Goal: Information Seeking & Learning: Learn about a topic

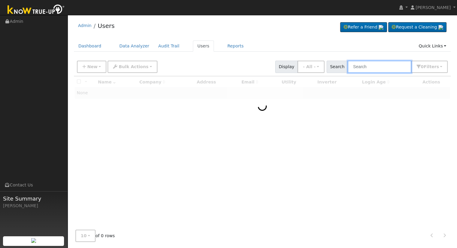
click at [391, 67] on input "text" at bounding box center [380, 67] width 64 height 12
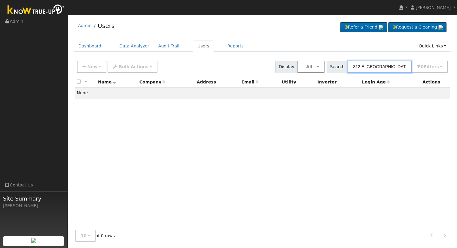
drag, startPoint x: 392, startPoint y: 67, endPoint x: 322, endPoint y: 68, distance: 70.6
click at [323, 68] on div "New Add User Quick Add Quick Connect Quick Convert Lead Bulk Actions Send Email…" at bounding box center [262, 66] width 373 height 14
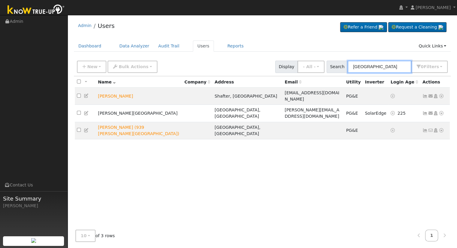
drag, startPoint x: 379, startPoint y: 66, endPoint x: 355, endPoint y: 64, distance: 24.4
click at [355, 64] on input "Dayton" at bounding box center [380, 67] width 64 height 12
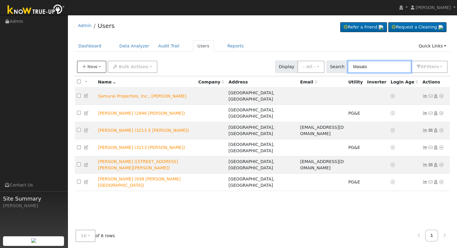
type input "Masato"
click at [90, 64] on span "New" at bounding box center [92, 66] width 10 height 5
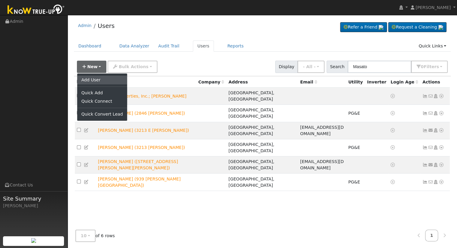
click at [100, 81] on link "Add User" at bounding box center [102, 80] width 50 height 8
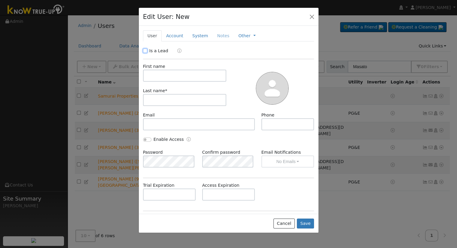
click at [145, 50] on input "Is a Lead" at bounding box center [145, 51] width 4 height 4
checkbox input "true"
click at [156, 75] on input "text" at bounding box center [185, 76] width 84 height 12
click at [241, 68] on div at bounding box center [273, 87] width 88 height 49
click at [186, 77] on input "text" at bounding box center [185, 76] width 84 height 12
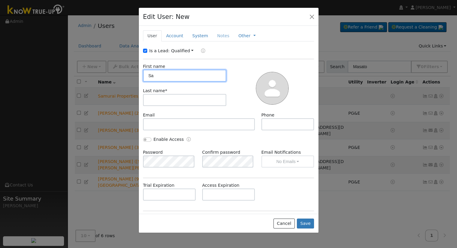
type input "S"
type input "Masato"
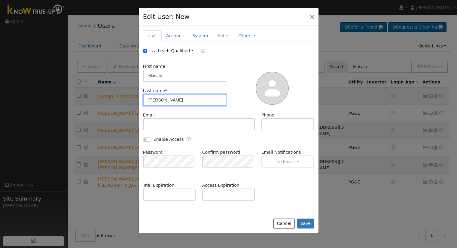
type input "Yasuda"
click at [170, 32] on link "Account" at bounding box center [175, 35] width 26 height 11
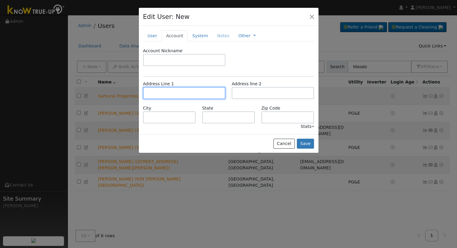
click at [169, 91] on input "text" at bounding box center [184, 93] width 82 height 12
type input "[STREET_ADDRESS]"
type input "Fresno"
type input "CA"
type input "93704"
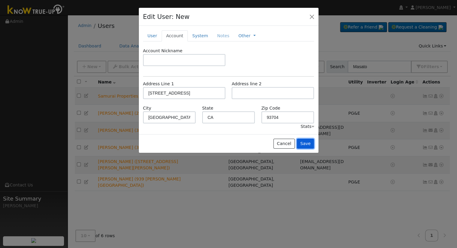
click at [307, 143] on button "Save" at bounding box center [305, 144] width 17 height 10
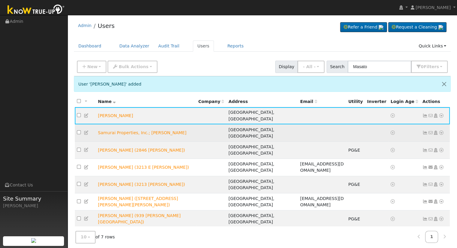
click at [441, 131] on icon at bounding box center [441, 133] width 5 height 4
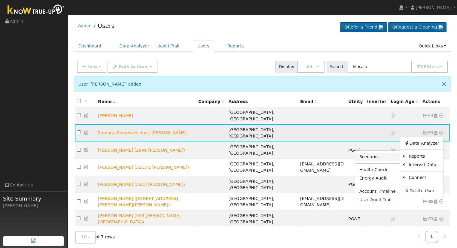
click at [373, 153] on link "Scenario" at bounding box center [377, 157] width 45 height 8
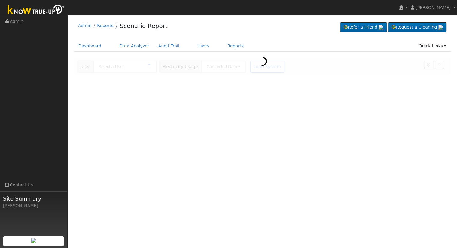
type input "Samurai Properties, Inc.; [PERSON_NAME]"
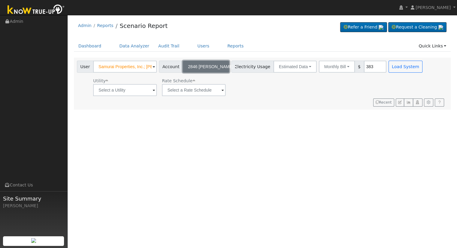
click at [198, 64] on span "2846 N. Vagedes" at bounding box center [210, 66] width 45 height 5
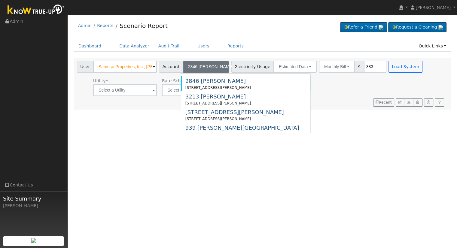
click at [267, 28] on div "Admin Reports Scenario Report Refer a Friend Request a Cleaning" at bounding box center [262, 27] width 377 height 18
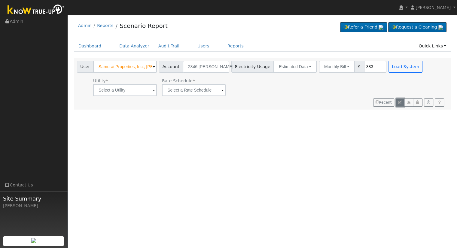
click at [400, 102] on icon "button" at bounding box center [400, 103] width 4 height 4
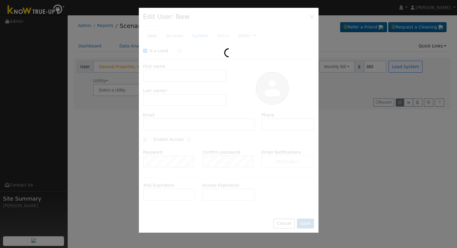
checkbox input "true"
type input "Samurai Properties, Inc.;"
type input "[PERSON_NAME]"
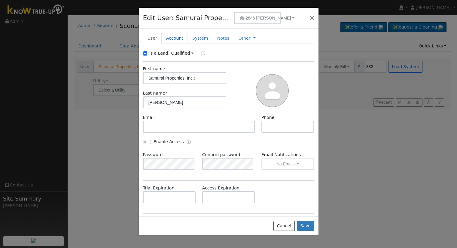
click at [172, 38] on link "Account" at bounding box center [175, 38] width 26 height 11
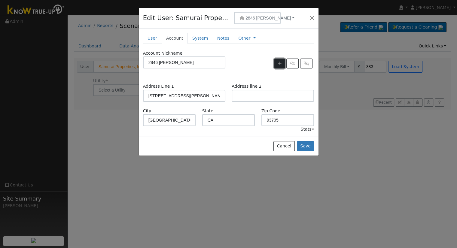
click at [281, 63] on icon "button" at bounding box center [280, 63] width 4 height 4
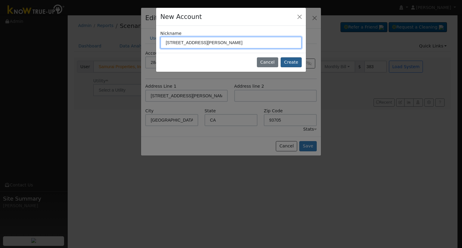
type input "312 E. Dayton Ave"
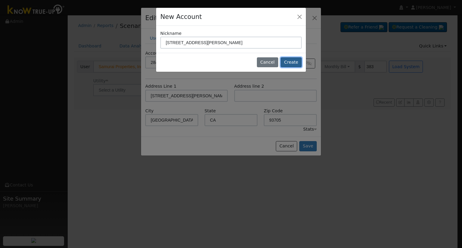
click at [297, 62] on button "Create" at bounding box center [290, 62] width 21 height 10
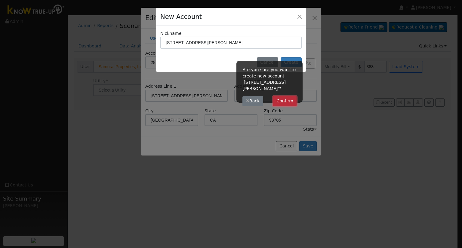
click at [288, 96] on button "Confirm" at bounding box center [285, 101] width 24 height 10
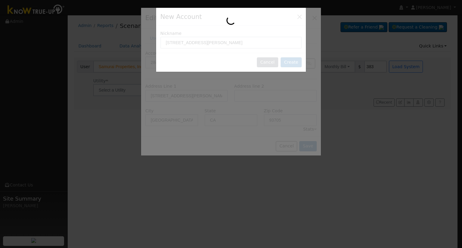
type input "312 E. Dayton Ave"
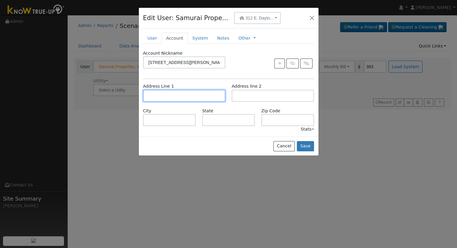
click at [181, 95] on input "text" at bounding box center [184, 96] width 82 height 12
type input "312 East Dayton Avenue"
type input "Fresno"
type input "CA"
type input "93704"
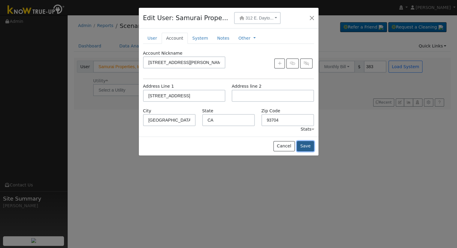
click at [306, 145] on button "Save" at bounding box center [305, 146] width 17 height 10
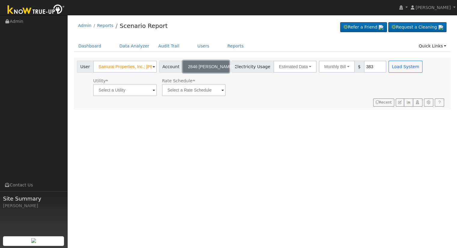
click at [206, 66] on span "2846 N. Vagedes" at bounding box center [210, 66] width 45 height 5
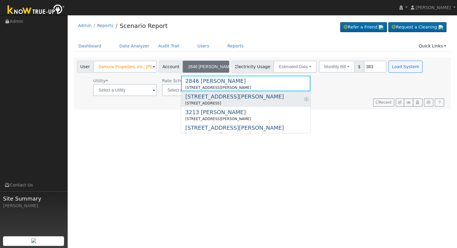
click at [200, 95] on div "312 E. Dayton Ave" at bounding box center [234, 97] width 99 height 8
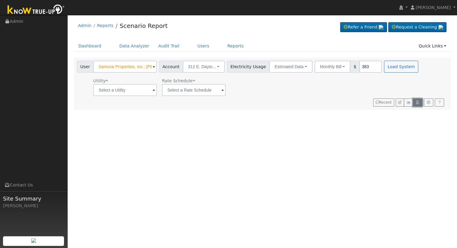
click at [418, 102] on icon "button" at bounding box center [417, 103] width 5 height 4
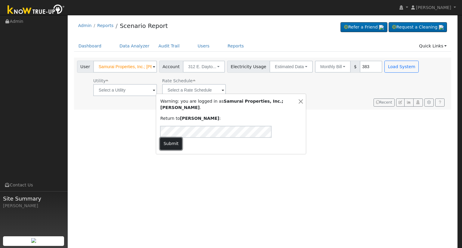
click at [182, 138] on button "Submit" at bounding box center [171, 144] width 22 height 12
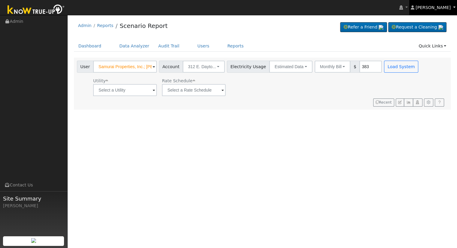
click at [452, 6] on link "[PERSON_NAME]" at bounding box center [433, 7] width 48 height 15
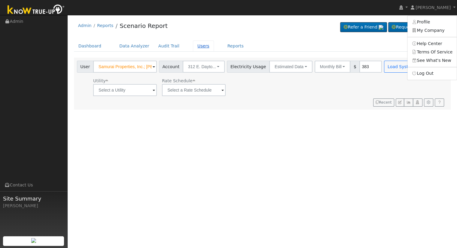
click at [193, 47] on link "Users" at bounding box center [203, 46] width 21 height 11
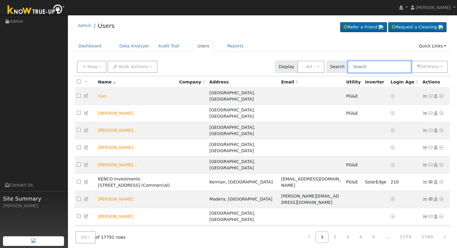
click at [372, 67] on input "text" at bounding box center [380, 67] width 64 height 12
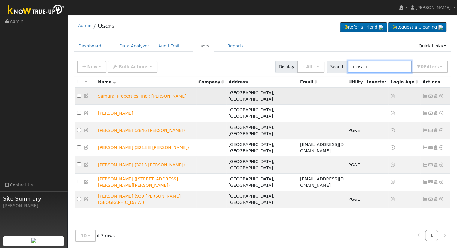
type input "masato"
click at [440, 94] on icon at bounding box center [441, 96] width 5 height 4
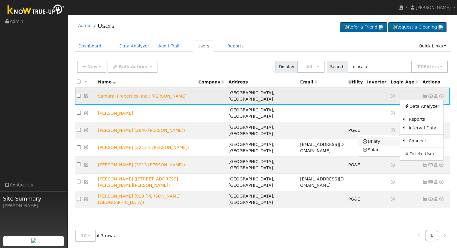
click at [371, 138] on link "Utility" at bounding box center [379, 141] width 42 height 8
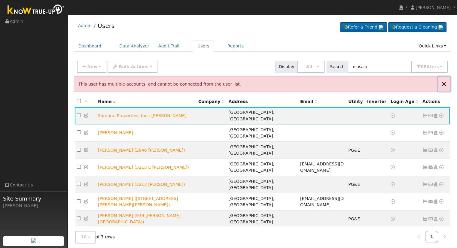
click at [446, 84] on button "Close" at bounding box center [444, 84] width 13 height 15
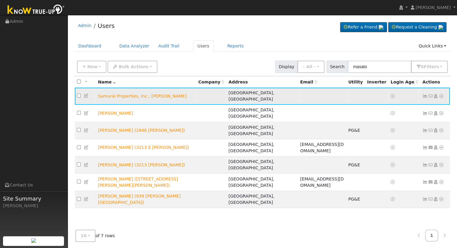
click at [441, 94] on icon at bounding box center [441, 96] width 5 height 4
click at [84, 94] on icon at bounding box center [86, 96] width 5 height 4
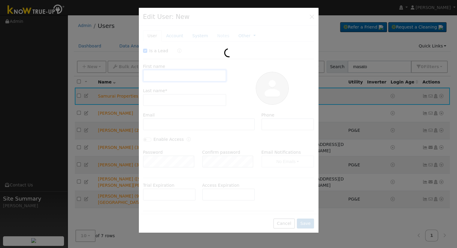
checkbox input "true"
type input "Samurai Properties, Inc.;"
type input "Masato Yasuda"
type input "2846 N. Vagedes"
type input "2846 North Vagedes Avenue"
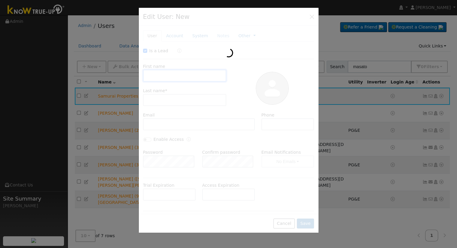
type input "Fresno"
type input "CA"
type input "93705"
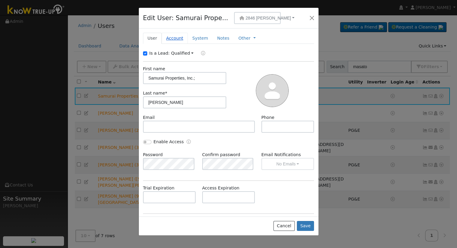
click at [171, 35] on link "Account" at bounding box center [175, 38] width 26 height 11
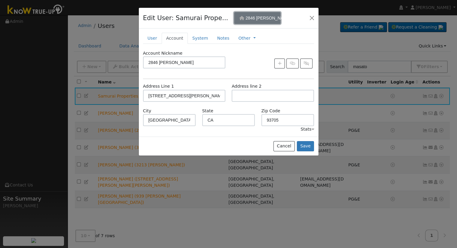
click at [263, 18] on span "2846 N. Vagedes" at bounding box center [267, 18] width 45 height 5
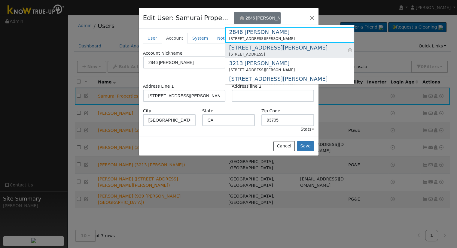
click at [258, 47] on div "312 E. Dayton Ave" at bounding box center [278, 48] width 99 height 8
type input "312 E. Dayton Ave"
type input "[STREET_ADDRESS]"
type input "93704"
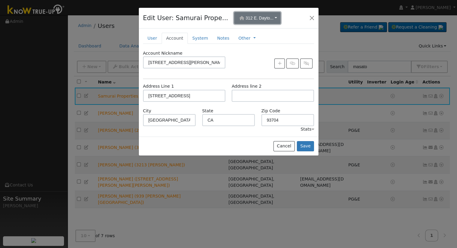
click at [252, 15] on button "312 E. Dayto..." at bounding box center [257, 18] width 47 height 12
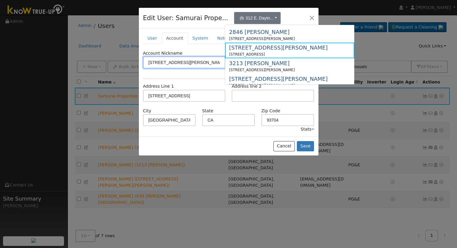
click at [176, 63] on input "312 E. Dayton Ave" at bounding box center [184, 62] width 82 height 12
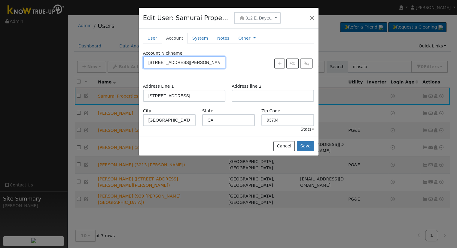
drag, startPoint x: 193, startPoint y: 63, endPoint x: 142, endPoint y: 60, distance: 50.8
click at [142, 60] on div "Account Nickname 312 E. Dayton Ave" at bounding box center [184, 59] width 89 height 18
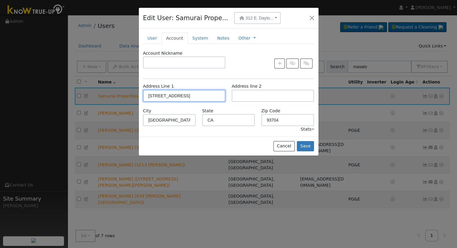
drag, startPoint x: 205, startPoint y: 96, endPoint x: 129, endPoint y: 90, distance: 75.7
click at [0, 0] on div "Edit User: Samurai Prope... 312 E. Dayto... 2846 N. Vagedes 2846 North Vagedes …" at bounding box center [0, 0] width 0 height 0
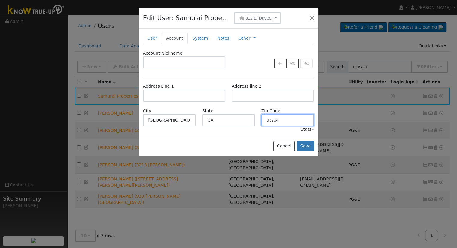
drag, startPoint x: 270, startPoint y: 121, endPoint x: 243, endPoint y: 119, distance: 27.2
click at [243, 119] on div "City Fresno State CA Zip Code 93704" at bounding box center [229, 117] width 178 height 18
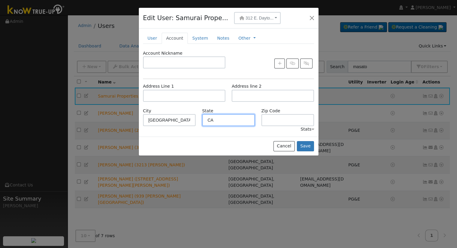
drag, startPoint x: 200, startPoint y: 119, endPoint x: 186, endPoint y: 119, distance: 13.8
click at [186, 119] on div "City Fresno State CA Zip Code" at bounding box center [229, 117] width 178 height 18
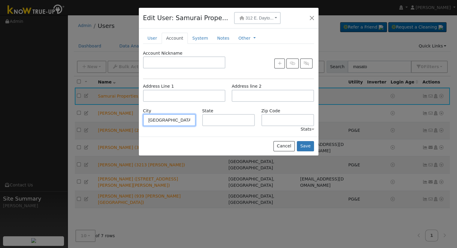
drag, startPoint x: 151, startPoint y: 120, endPoint x: 122, endPoint y: 118, distance: 29.2
click at [0, 0] on div "Edit User: Samurai Prope... 312 E. Dayto... 2846 N. Vagedes 2846 North Vagedes …" at bounding box center [0, 0] width 0 height 0
click at [154, 36] on link "User" at bounding box center [152, 38] width 19 height 11
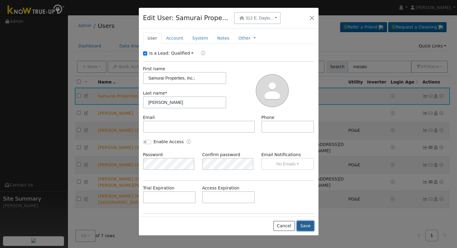
click at [309, 230] on button "Save" at bounding box center [305, 226] width 17 height 10
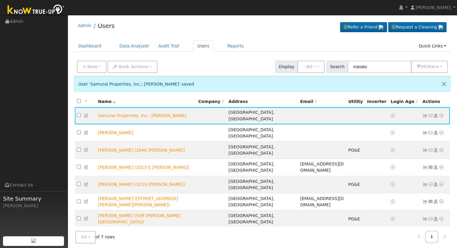
click at [76, 65] on div "New Add User Quick Add Quick Connect Quick Convert Lead Bulk Actions Send Email…" at bounding box center [117, 67] width 83 height 12
click at [91, 64] on span "New" at bounding box center [92, 66] width 10 height 5
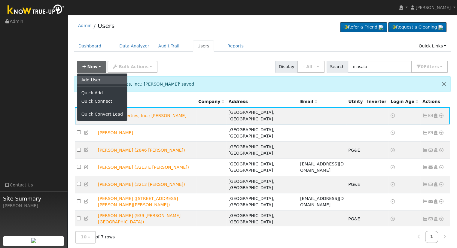
click at [101, 81] on link "Add User" at bounding box center [102, 80] width 50 height 8
checkbox input "false"
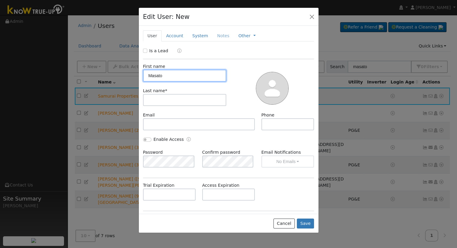
type input "Masato"
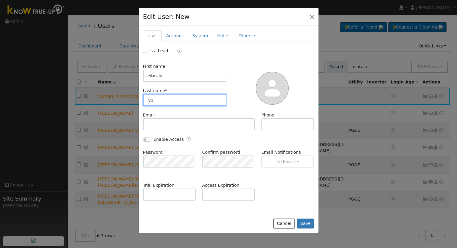
type input "y"
type input "Yasuda (312 E. Dayton)"
click at [150, 49] on label "Is a Lead" at bounding box center [158, 51] width 19 height 6
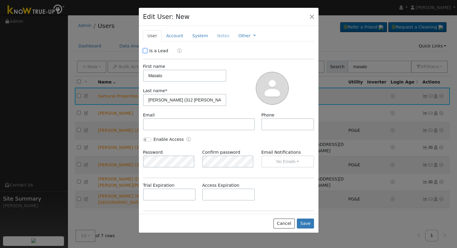
click at [147, 49] on input "Is a Lead" at bounding box center [145, 51] width 4 height 4
checkbox input "true"
click at [173, 33] on link "Account" at bounding box center [175, 35] width 26 height 11
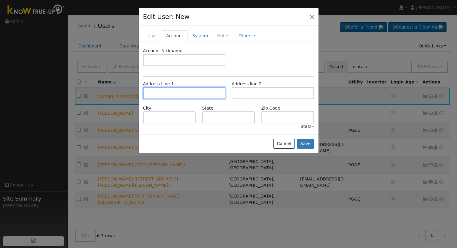
click at [180, 90] on input "text" at bounding box center [184, 93] width 82 height 12
type input "[STREET_ADDRESS]"
type input "Fresno"
type input "CA"
type input "93704"
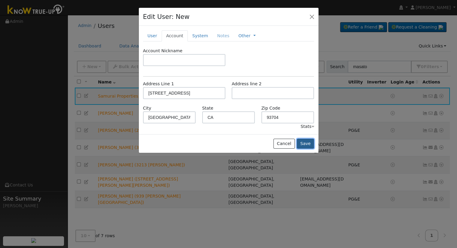
click at [303, 144] on button "Save" at bounding box center [305, 144] width 17 height 10
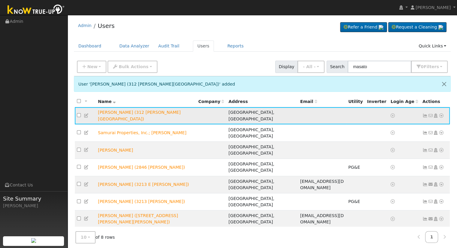
click at [442, 114] on icon at bounding box center [441, 116] width 5 height 4
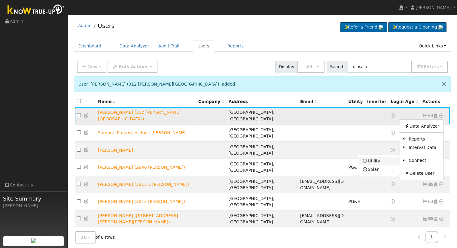
click at [383, 160] on link "Utility" at bounding box center [379, 161] width 42 height 8
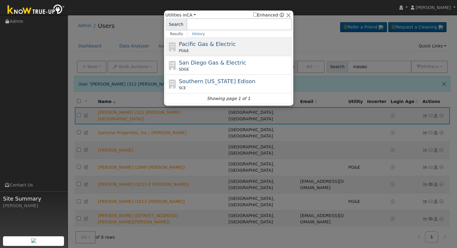
click at [204, 47] on span "Pacific Gas & Electric" at bounding box center [207, 44] width 57 height 6
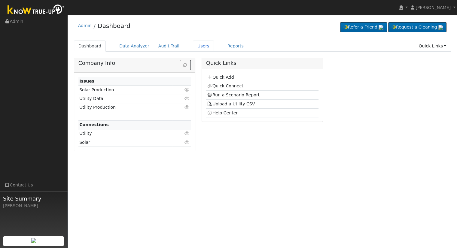
click at [194, 47] on link "Users" at bounding box center [203, 46] width 21 height 11
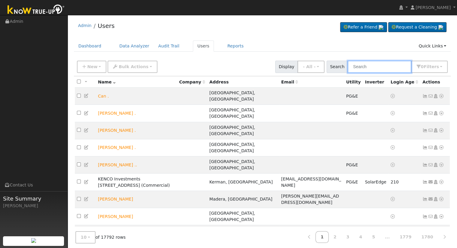
click at [394, 67] on input "text" at bounding box center [380, 67] width 64 height 12
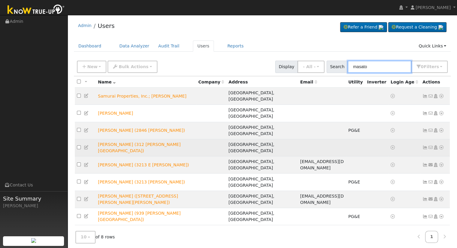
type input "masato"
click at [441, 145] on icon at bounding box center [441, 147] width 5 height 4
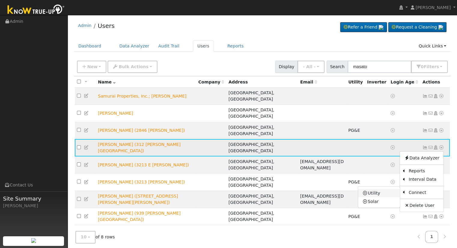
click at [386, 189] on link "Utility" at bounding box center [379, 193] width 42 height 8
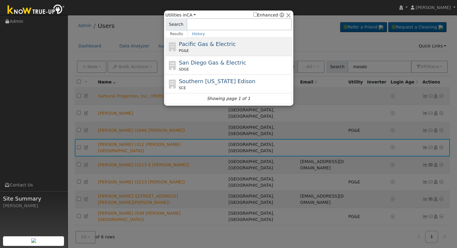
click at [236, 42] on div "Pacific Gas & Electric PG&E" at bounding box center [234, 47] width 111 height 14
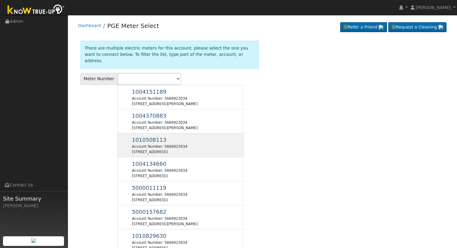
click at [158, 144] on div "Account Number: 5666923034" at bounding box center [159, 146] width 55 height 5
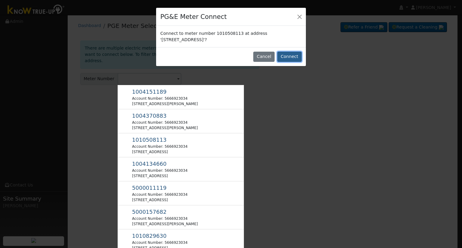
click at [292, 56] on button "Connect" at bounding box center [289, 57] width 24 height 10
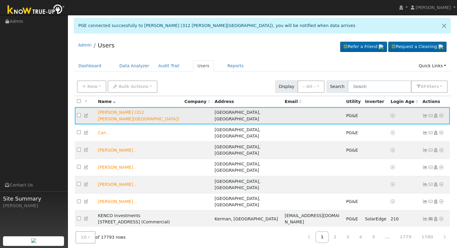
click at [442, 114] on icon at bounding box center [441, 116] width 5 height 4
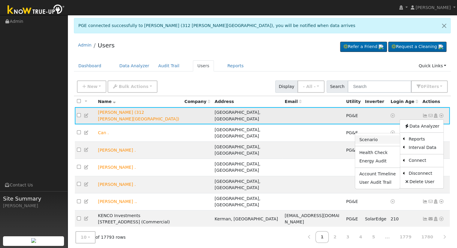
click at [381, 137] on link "Scenario" at bounding box center [377, 140] width 45 height 8
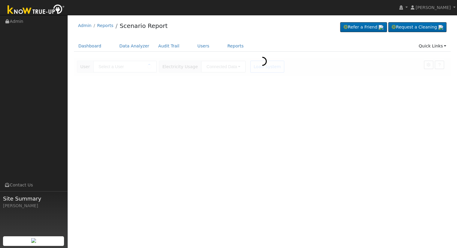
type input "[PERSON_NAME] (312 [PERSON_NAME][GEOGRAPHIC_DATA])"
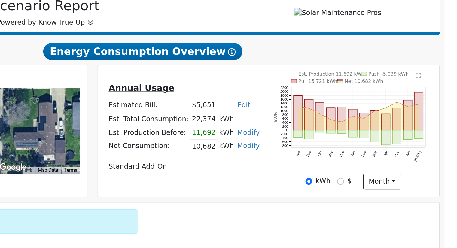
scroll to position [7, 0]
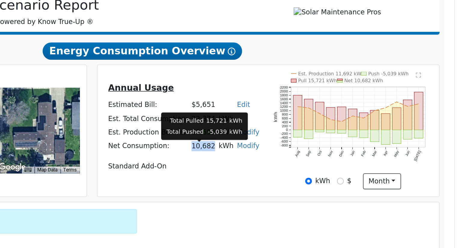
drag, startPoint x: 291, startPoint y: 184, endPoint x: 304, endPoint y: 184, distance: 12.6
click at [304, 184] on td "10,682" at bounding box center [300, 180] width 17 height 9
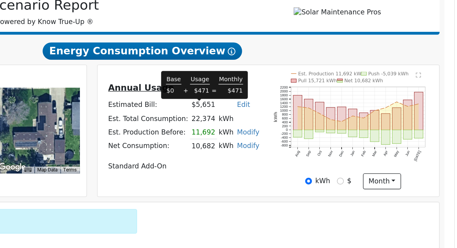
click at [296, 153] on td "$5,651" at bounding box center [300, 155] width 17 height 8
click at [292, 157] on td "$5,651" at bounding box center [300, 155] width 17 height 8
drag, startPoint x: 292, startPoint y: 157, endPoint x: 304, endPoint y: 158, distance: 12.1
click at [304, 158] on td "$5,651" at bounding box center [300, 155] width 17 height 8
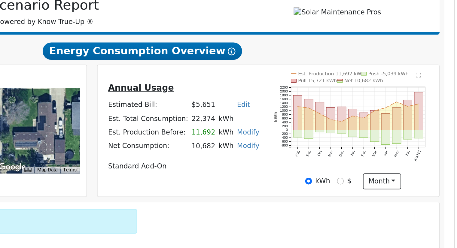
click at [309, 157] on td at bounding box center [314, 155] width 11 height 8
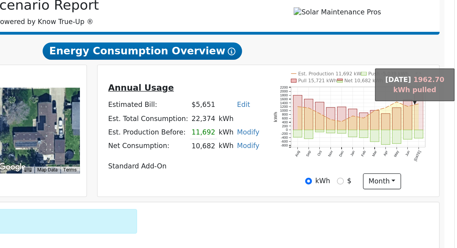
click at [434, 169] on rect "onclick=""" at bounding box center [434, 159] width 5 height 24
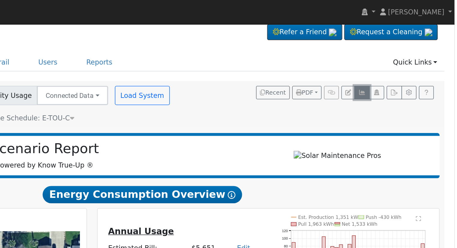
click at [399, 57] on icon "button" at bounding box center [399, 58] width 5 height 4
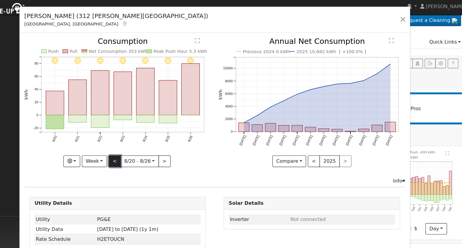
click at [145, 141] on button "<" at bounding box center [143, 143] width 11 height 10
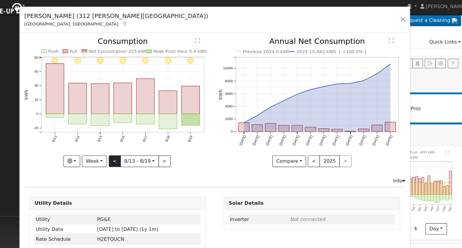
click at [145, 141] on div at bounding box center [145, 91] width 163 height 113
click at [145, 141] on div "8/19 - Clear 8/18 - Clear 8/17 - Clear 8/16 - Clear 8/15 - Clear 8/14 - Clear 8…" at bounding box center [145, 91] width 163 height 113
click at [145, 141] on button "<" at bounding box center [143, 143] width 11 height 10
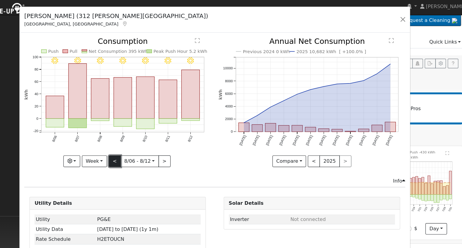
click at [145, 141] on button "<" at bounding box center [143, 143] width 11 height 10
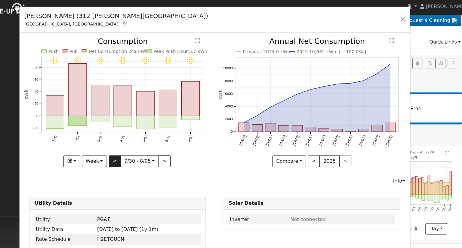
click at [145, 141] on div at bounding box center [145, 91] width 163 height 113
click at [130, 141] on button "Week" at bounding box center [125, 143] width 22 height 10
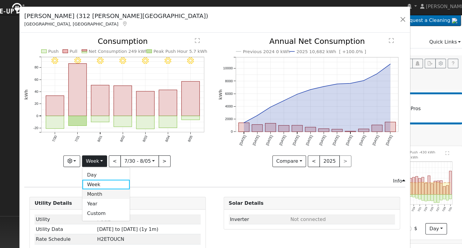
click at [131, 171] on link "Month" at bounding box center [136, 172] width 42 height 8
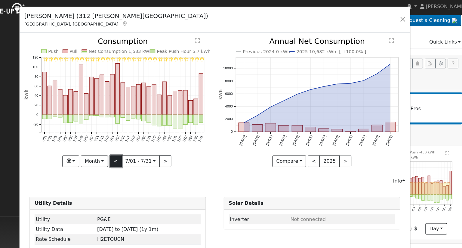
click at [145, 141] on button "<" at bounding box center [144, 143] width 11 height 10
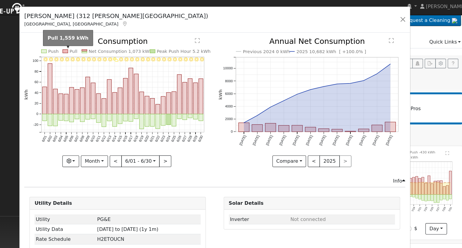
click at [100, 47] on rect at bounding box center [100, 46] width 5 height 3
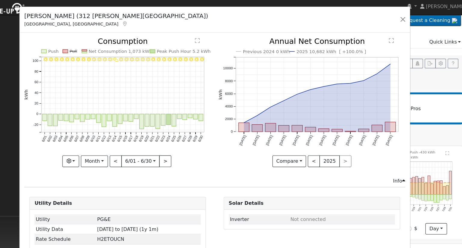
click at [101, 45] on icon "6/30 - Clear 6/29 - Clear 6/28 - Clear 6/27 - Clear 6/26 - Clear 6/25 - Clear 6…" at bounding box center [145, 90] width 163 height 110
click at [102, 46] on rect at bounding box center [100, 46] width 5 height 3
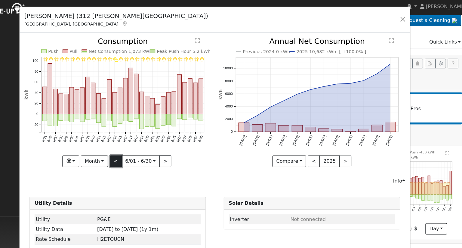
click at [143, 141] on button "<" at bounding box center [144, 143] width 11 height 10
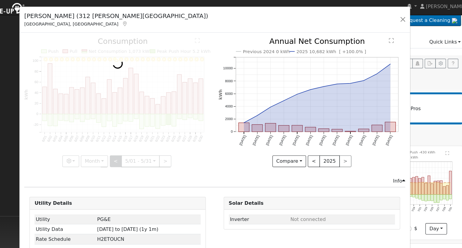
click at [143, 141] on div at bounding box center [145, 91] width 163 height 113
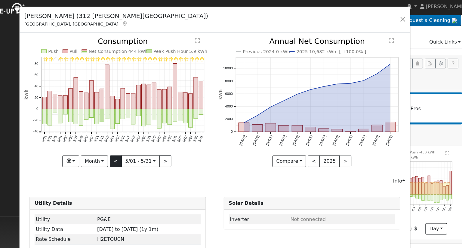
click at [143, 141] on div at bounding box center [145, 91] width 163 height 113
click at [143, 141] on button "<" at bounding box center [144, 143] width 11 height 10
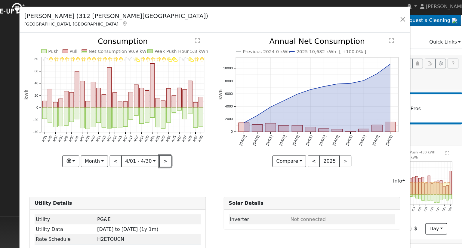
click at [185, 139] on button ">" at bounding box center [187, 143] width 11 height 10
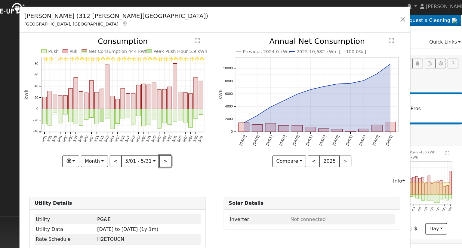
click at [187, 141] on button ">" at bounding box center [187, 143] width 11 height 10
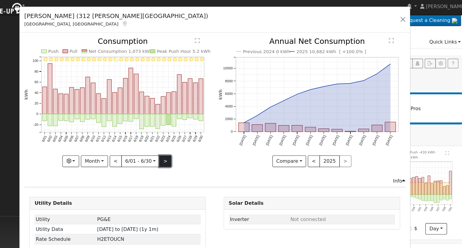
click at [188, 140] on button ">" at bounding box center [187, 143] width 11 height 10
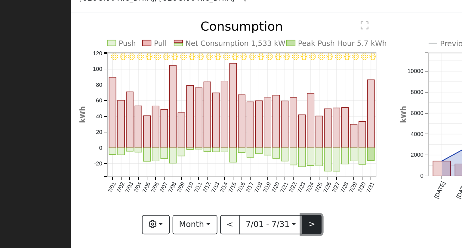
click at [185, 140] on button ">" at bounding box center [187, 143] width 11 height 10
type input "[DATE]"
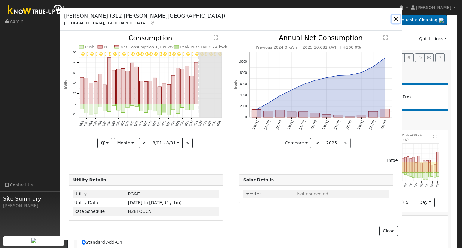
click at [395, 17] on button "button" at bounding box center [395, 19] width 8 height 8
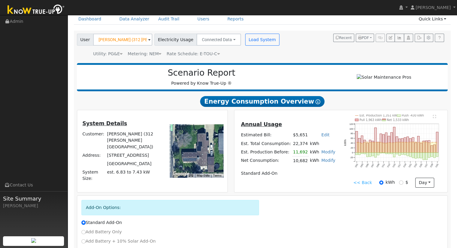
scroll to position [37, 0]
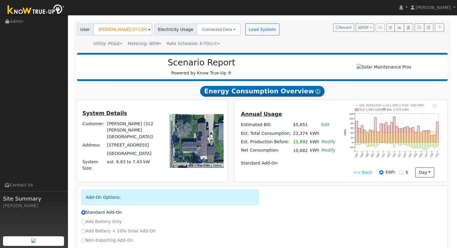
drag, startPoint x: 292, startPoint y: 143, endPoint x: 315, endPoint y: 144, distance: 23.2
click at [315, 144] on tr "Est. Production Before: 11,692 kWh Modify Change Production Before: 11692 kWh N…" at bounding box center [288, 142] width 96 height 9
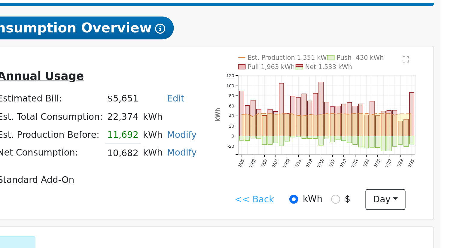
click at [278, 137] on td "Est. Total Consumption:" at bounding box center [266, 133] width 52 height 8
drag, startPoint x: 292, startPoint y: 135, endPoint x: 317, endPoint y: 135, distance: 24.3
click at [317, 135] on tr "Est. Total Consumption: 22,374 kWh" at bounding box center [288, 133] width 96 height 8
drag, startPoint x: 291, startPoint y: 144, endPoint x: 305, endPoint y: 143, distance: 13.6
click at [305, 143] on td "11,692" at bounding box center [300, 142] width 17 height 9
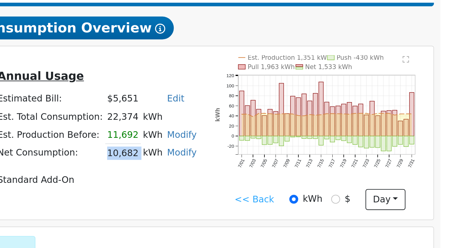
drag, startPoint x: 292, startPoint y: 152, endPoint x: 306, endPoint y: 151, distance: 14.2
click at [306, 151] on tr "Net Consumption: 10,682 kWh Modify Add Consumption Remove Existing Solar System…" at bounding box center [288, 150] width 96 height 9
click at [303, 163] on td "Standard Add-On" at bounding box center [288, 163] width 96 height 8
click at [358, 176] on link "<< Back" at bounding box center [362, 172] width 19 height 6
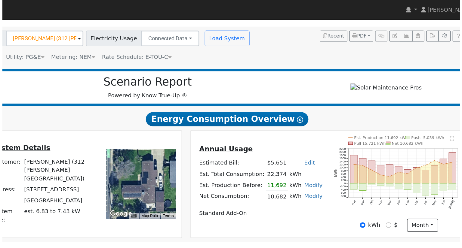
scroll to position [36, 0]
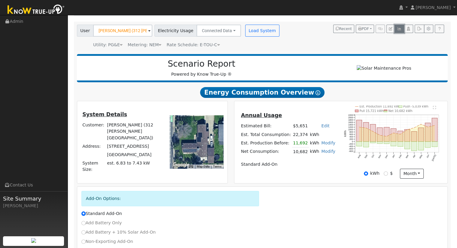
click at [400, 28] on icon "button" at bounding box center [399, 29] width 5 height 4
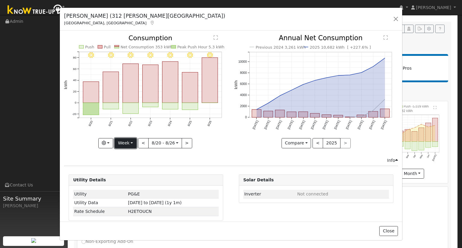
click at [130, 140] on button "Week" at bounding box center [125, 143] width 22 height 10
click at [135, 178] on link "Year" at bounding box center [136, 180] width 42 height 8
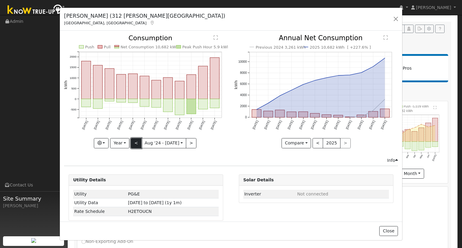
click at [135, 143] on button "<" at bounding box center [136, 143] width 11 height 10
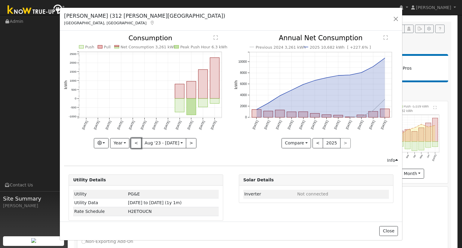
click at [136, 141] on button "<" at bounding box center [136, 143] width 11 height 10
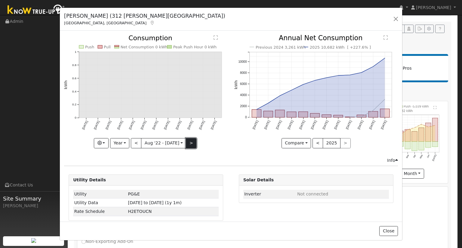
click at [191, 141] on button ">" at bounding box center [191, 143] width 11 height 10
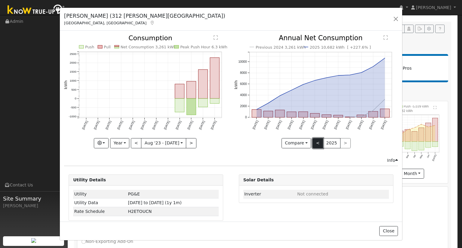
click at [313, 142] on button "<" at bounding box center [317, 143] width 11 height 10
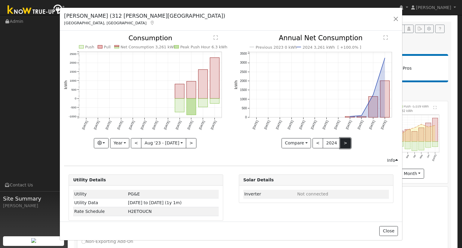
click at [340, 143] on button ">" at bounding box center [345, 143] width 11 height 10
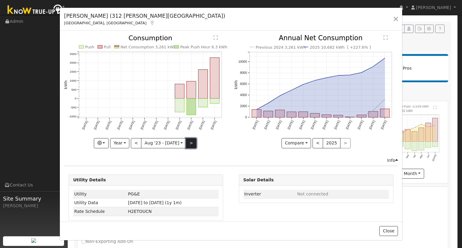
click at [189, 141] on button ">" at bounding box center [191, 143] width 11 height 10
type input "[DATE]"
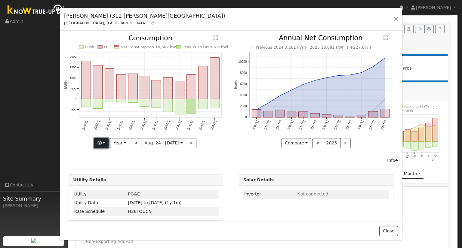
click at [102, 142] on icon "button" at bounding box center [99, 143] width 4 height 4
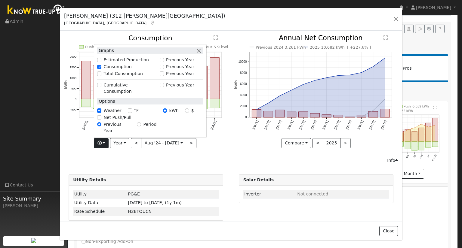
click at [136, 165] on div "Issue History Date By Flag Comment Type No Issue History Push Pull Net Consumpt…" at bounding box center [231, 126] width 342 height 191
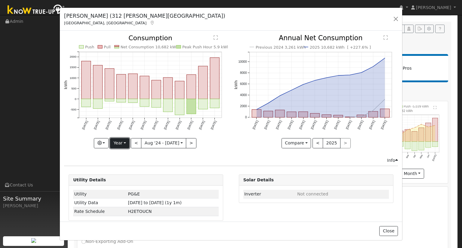
click at [120, 143] on button "Year" at bounding box center [119, 143] width 19 height 10
click at [133, 187] on link "Custom" at bounding box center [131, 189] width 42 height 8
click at [144, 142] on input "[DATE]" at bounding box center [144, 144] width 19 height 10
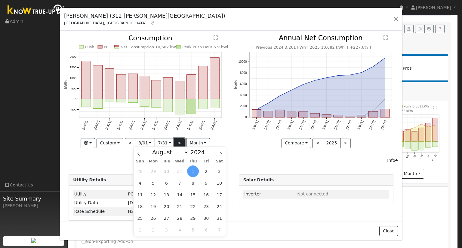
click at [178, 141] on button ">" at bounding box center [179, 143] width 11 height 10
type input "[DATE]"
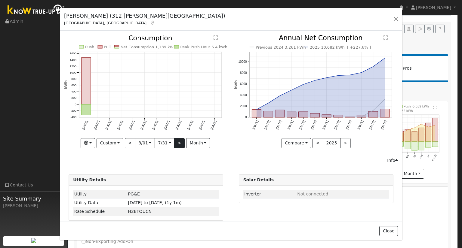
click at [178, 141] on div at bounding box center [145, 91] width 163 height 113
click at [109, 140] on button "Custom" at bounding box center [109, 143] width 27 height 10
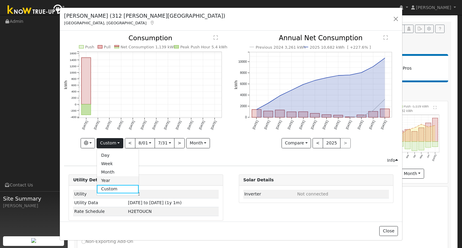
click at [114, 178] on link "Year" at bounding box center [118, 180] width 42 height 8
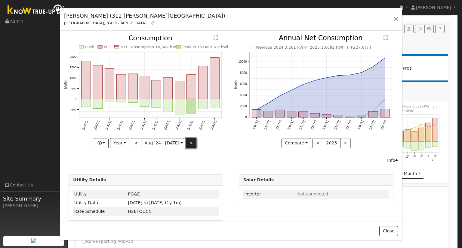
click at [189, 141] on button ">" at bounding box center [191, 143] width 11 height 10
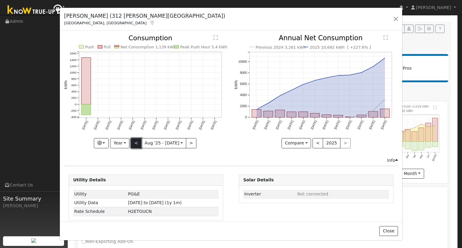
click at [137, 141] on button "<" at bounding box center [136, 143] width 11 height 10
type input "[DATE]"
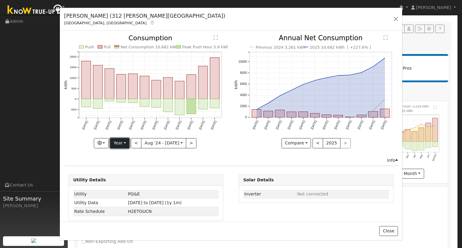
click at [122, 143] on button "Year" at bounding box center [119, 143] width 19 height 10
click at [130, 187] on link "Custom" at bounding box center [131, 189] width 42 height 8
select select "7"
click at [147, 141] on input "[DATE]" at bounding box center [144, 144] width 19 height 10
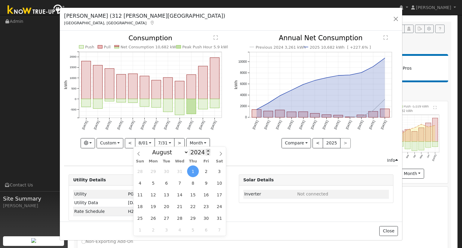
click at [206, 150] on span at bounding box center [208, 150] width 4 height 3
type input "2025"
click at [185, 153] on select "January February March April May June July August September October November De…" at bounding box center [168, 152] width 39 height 7
select select "3"
click at [154, 149] on select "January February March April May June July August September October November De…" at bounding box center [168, 152] width 39 height 7
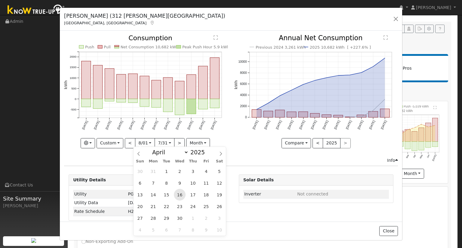
click at [182, 195] on span "16" at bounding box center [180, 195] width 12 height 12
type input "[DATE]"
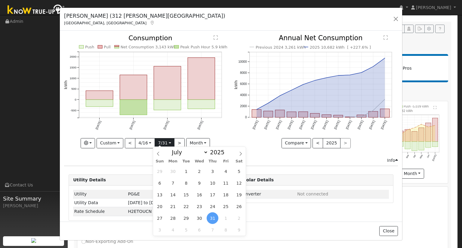
scroll to position [0, 0]
click at [167, 141] on input "[DATE]" at bounding box center [164, 144] width 19 height 10
click at [157, 151] on span at bounding box center [158, 152] width 10 height 10
select select "4"
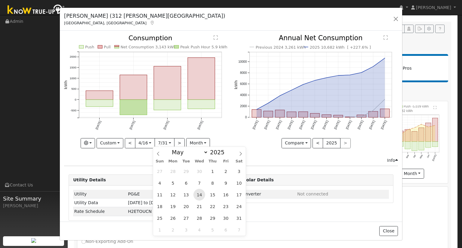
click at [198, 193] on span "14" at bounding box center [199, 195] width 12 height 12
type input "[DATE]"
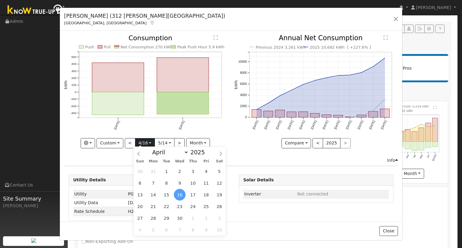
click at [143, 143] on input "[DATE]" at bounding box center [144, 144] width 19 height 10
click at [159, 143] on input "[DATE]" at bounding box center [164, 144] width 19 height 10
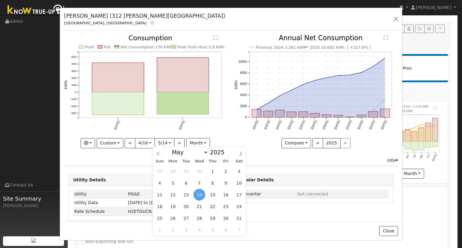
click at [217, 130] on icon "Push Pull Net Consumption 270 kWh Peak Push Hour 5.9 kWh Apr '[DATE] -300 -200 …" at bounding box center [145, 90] width 163 height 110
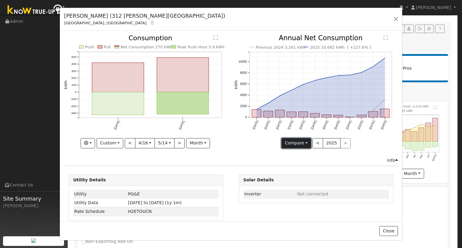
click at [299, 142] on button "Compare" at bounding box center [296, 143] width 30 height 10
click at [234, 151] on div "Previous 2024 3,261 kWh 2025 10,682 kWh [ +227.6% ] [DATE] Sep '[DATE] Nov '[DA…" at bounding box center [316, 96] width 170 height 122
click at [199, 140] on button "month" at bounding box center [198, 143] width 24 height 10
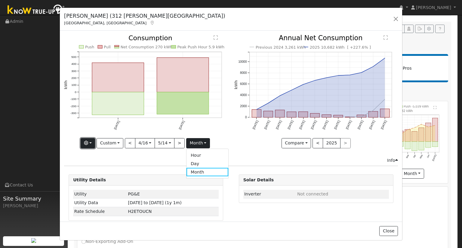
click at [91, 141] on button "button" at bounding box center [88, 143] width 15 height 10
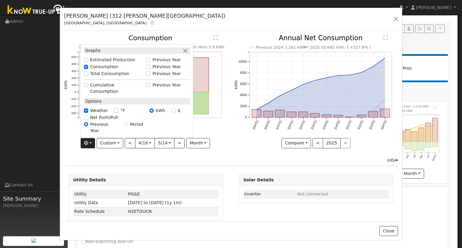
click at [98, 63] on label "Estimated Production" at bounding box center [112, 60] width 45 height 6
click at [88, 62] on input "Estimated Production" at bounding box center [86, 60] width 4 height 4
checkbox input "true"
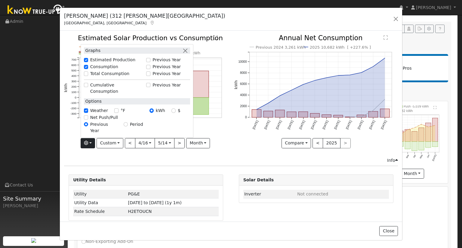
click at [96, 77] on label "Total Consumption" at bounding box center [109, 74] width 39 height 6
click at [88, 76] on input "Total Consumption" at bounding box center [86, 74] width 4 height 4
checkbox input "true"
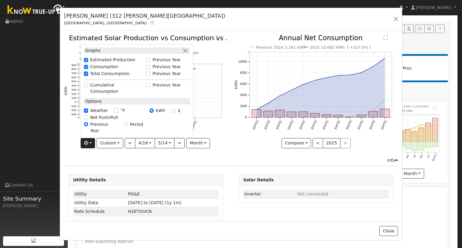
click at [224, 148] on icon "Estimated Production 1,159 kWh Push Pull Total Consumption 1,336 kWh Net Consum…" at bounding box center [145, 93] width 163 height 116
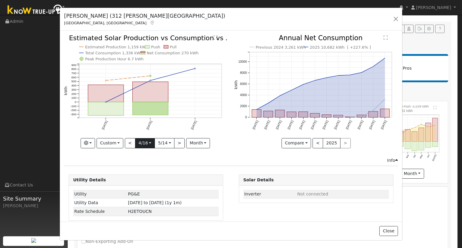
click at [145, 145] on input "[DATE]" at bounding box center [144, 144] width 19 height 10
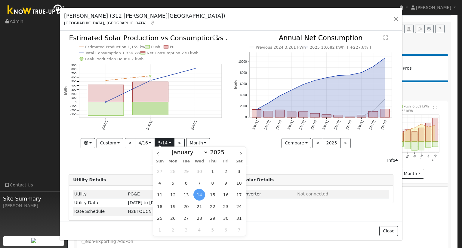
click at [165, 142] on input "[DATE]" at bounding box center [164, 144] width 19 height 10
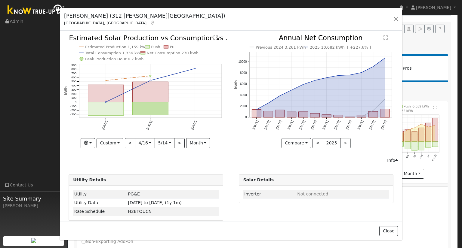
click at [218, 127] on icon "Estimated Production 1,159 kWh Push Pull Total Consumption 1,336 kWh Net Consum…" at bounding box center [145, 93] width 163 height 116
click at [313, 143] on button "<" at bounding box center [317, 143] width 11 height 10
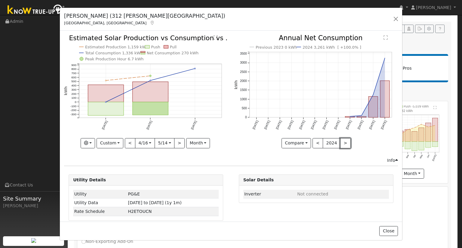
click at [340, 142] on button ">" at bounding box center [345, 143] width 11 height 10
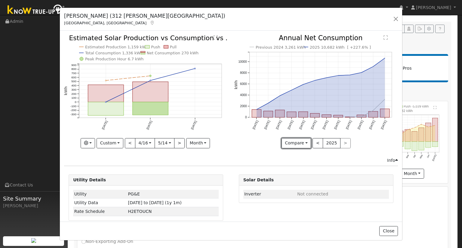
click at [300, 141] on button "Compare" at bounding box center [296, 143] width 30 height 10
click at [242, 145] on div "Compare Compare Previous Current Year < 2025 >" at bounding box center [315, 143] width 163 height 10
click at [195, 143] on button "month" at bounding box center [198, 143] width 24 height 10
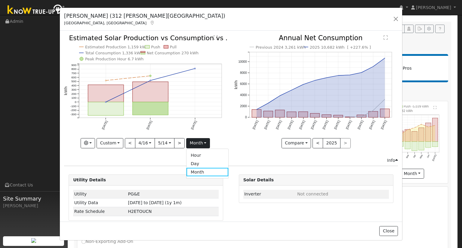
click at [145, 166] on div "Issue History Date By Flag Comment Type No Issue History Estimated Production 1…" at bounding box center [231, 126] width 342 height 191
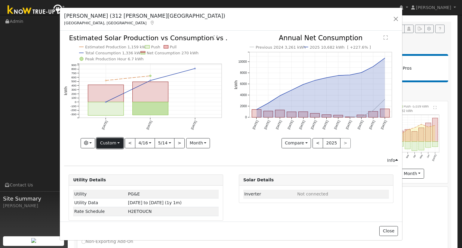
click at [107, 143] on button "Custom" at bounding box center [109, 143] width 27 height 10
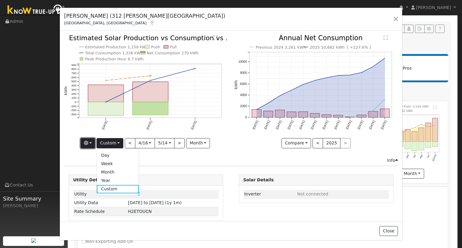
click at [88, 141] on icon "button" at bounding box center [86, 143] width 4 height 4
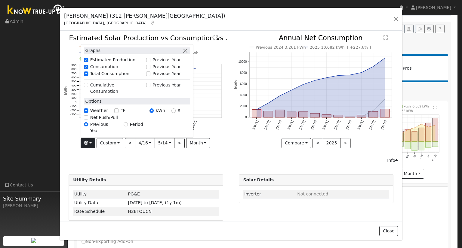
click at [90, 121] on div "Net Push/Pull" at bounding box center [137, 117] width 106 height 6
click at [88, 120] on input "Net Push/Pull" at bounding box center [86, 117] width 4 height 4
checkbox input "true"
drag, startPoint x: 188, startPoint y: 61, endPoint x: 188, endPoint y: 65, distance: 3.6
click at [188, 54] on button "button" at bounding box center [185, 50] width 6 height 6
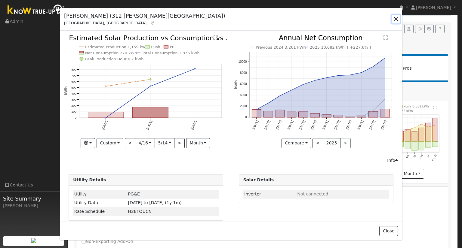
click at [399, 17] on button "button" at bounding box center [395, 19] width 8 height 8
